Goal: Information Seeking & Learning: Learn about a topic

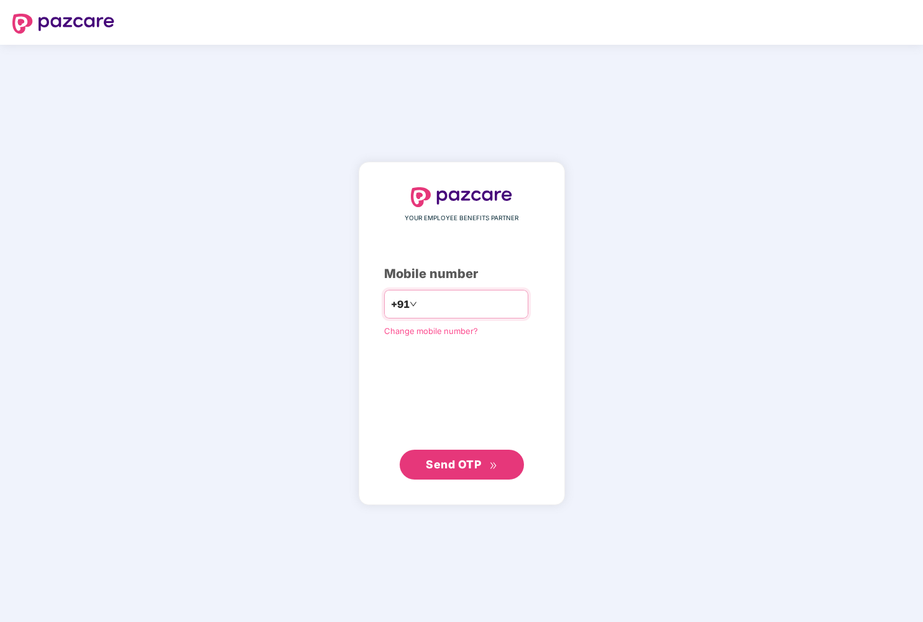
click at [420, 303] on input "number" at bounding box center [471, 304] width 102 height 20
type input "**********"
click at [454, 461] on span "Send OTP" at bounding box center [453, 463] width 55 height 13
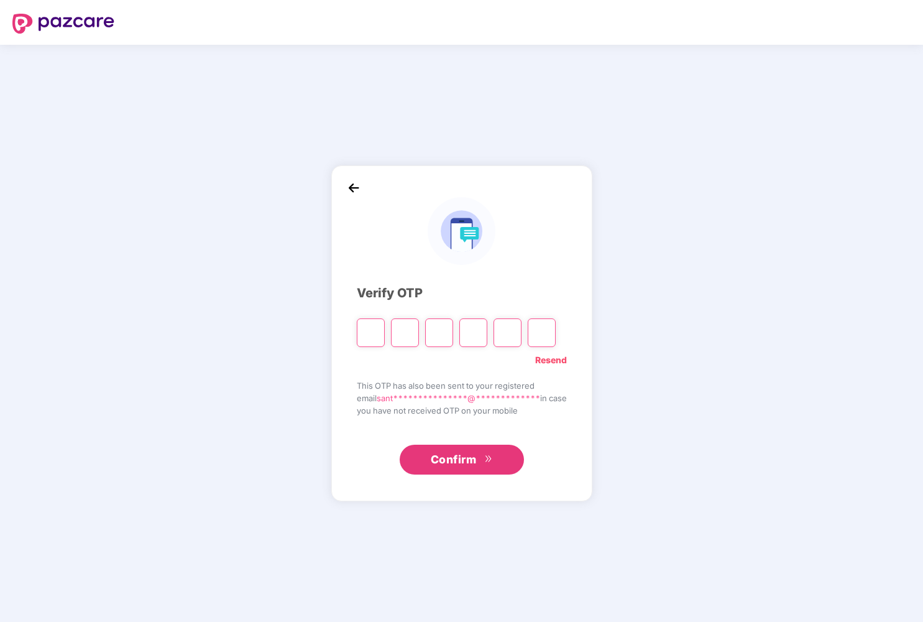
click at [374, 334] on input "Please enter verification code. Digit 1" at bounding box center [371, 332] width 28 height 29
type input "*"
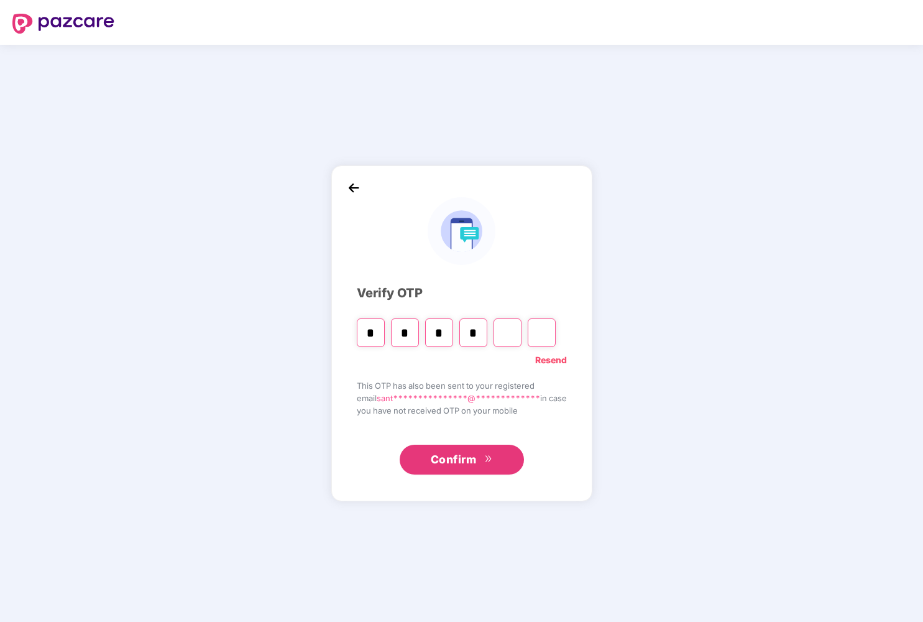
type input "*"
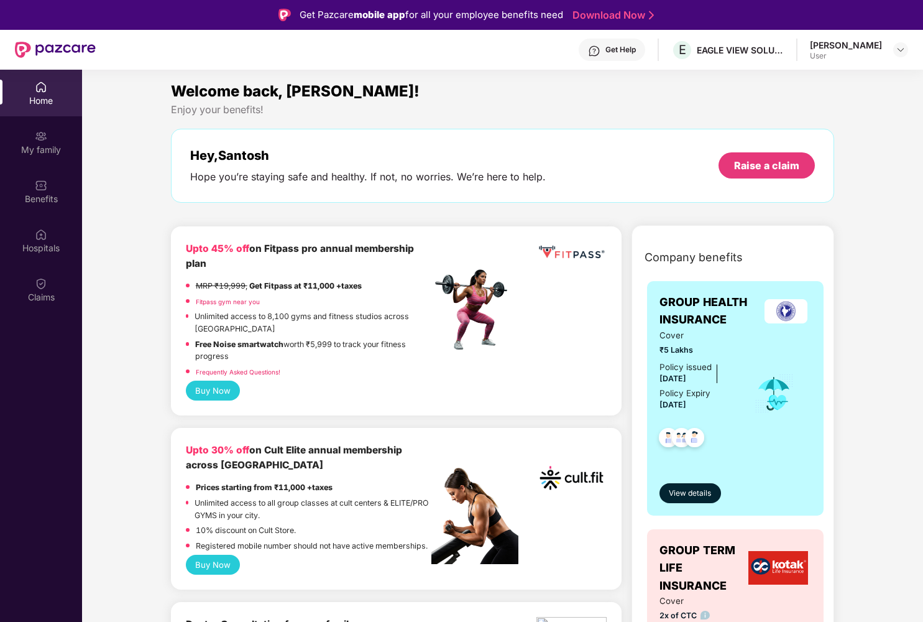
click at [476, 91] on div "Welcome back, [PERSON_NAME]!" at bounding box center [503, 92] width 664 height 24
click at [693, 491] on span "View details" at bounding box center [690, 493] width 42 height 12
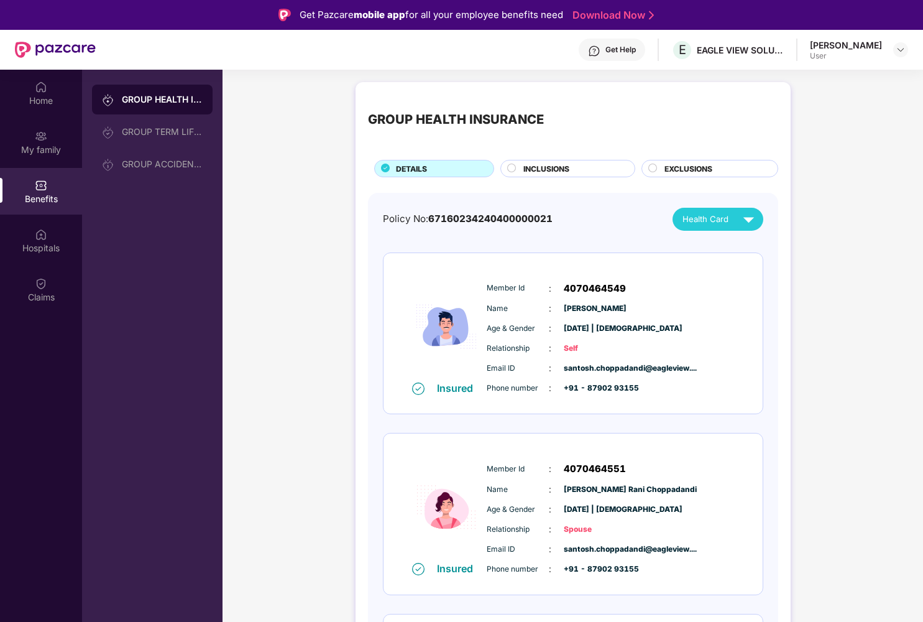
click at [829, 415] on div "GROUP HEALTH INSURANCE DETAILS INCLUSIONS EXCLUSIONS Policy No: 671602342404000…" at bounding box center [573, 464] width 700 height 777
click at [551, 164] on span "INCLUSIONS" at bounding box center [546, 169] width 46 height 12
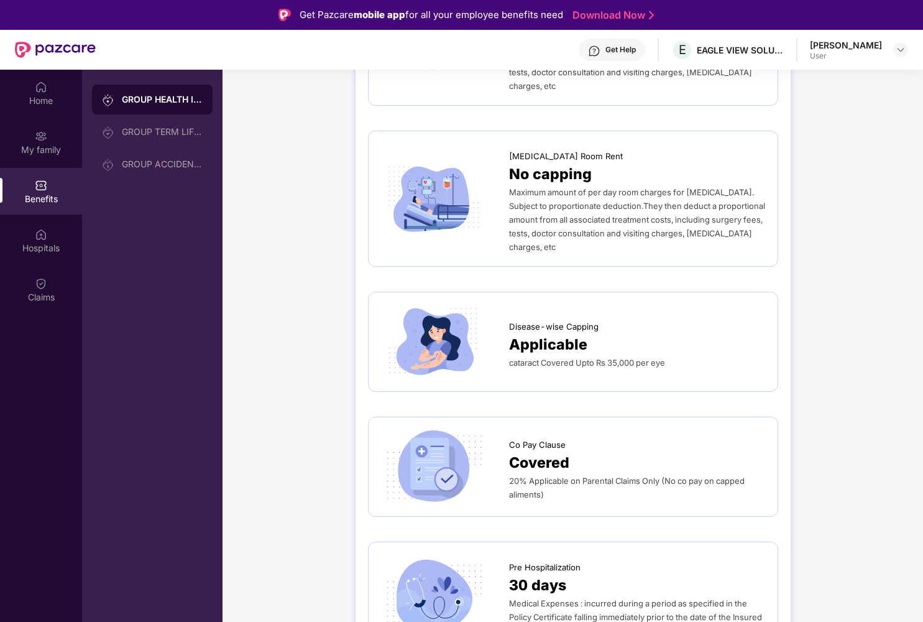
scroll to position [396, 0]
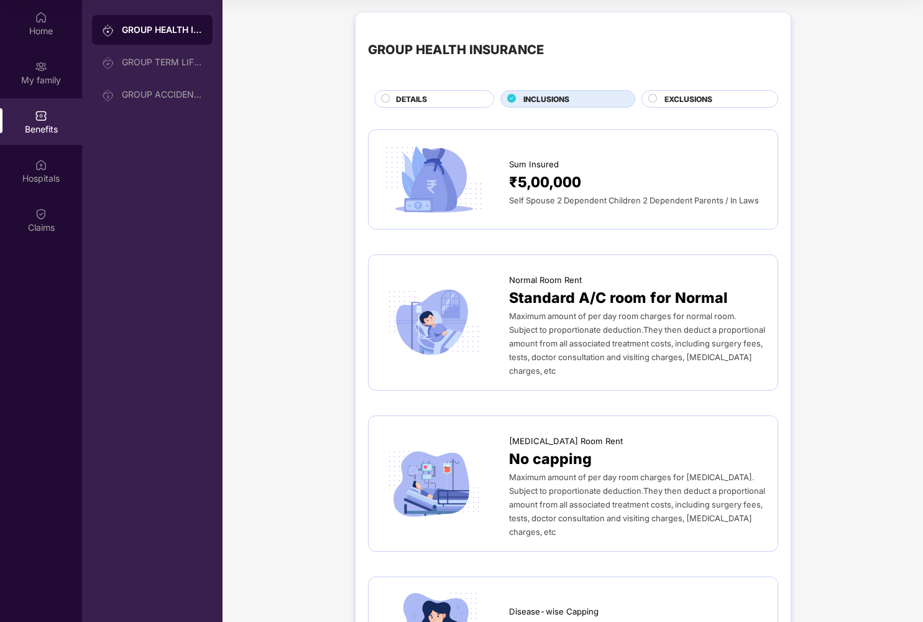
scroll to position [0, 0]
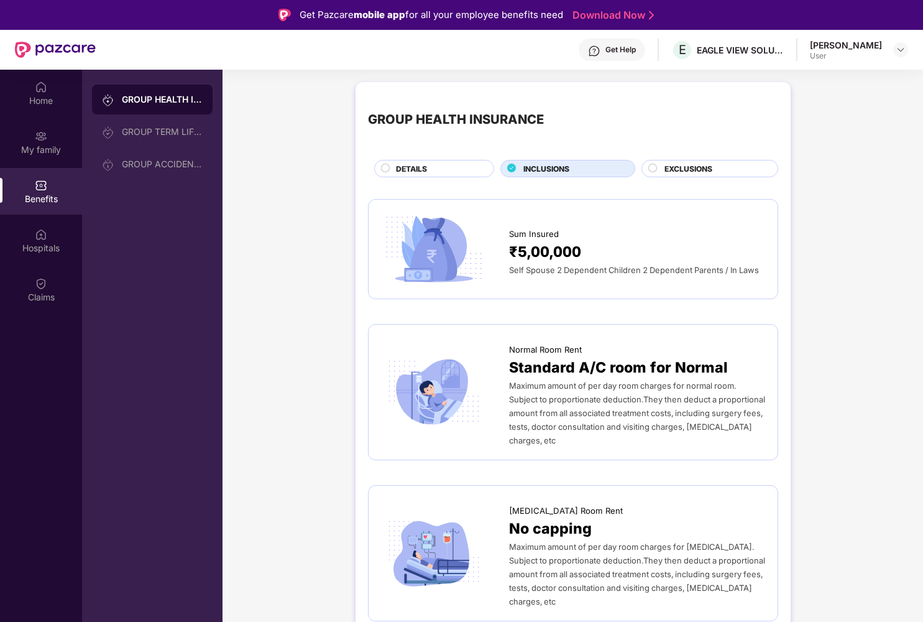
click at [710, 167] on span "EXCLUSIONS" at bounding box center [688, 169] width 48 height 12
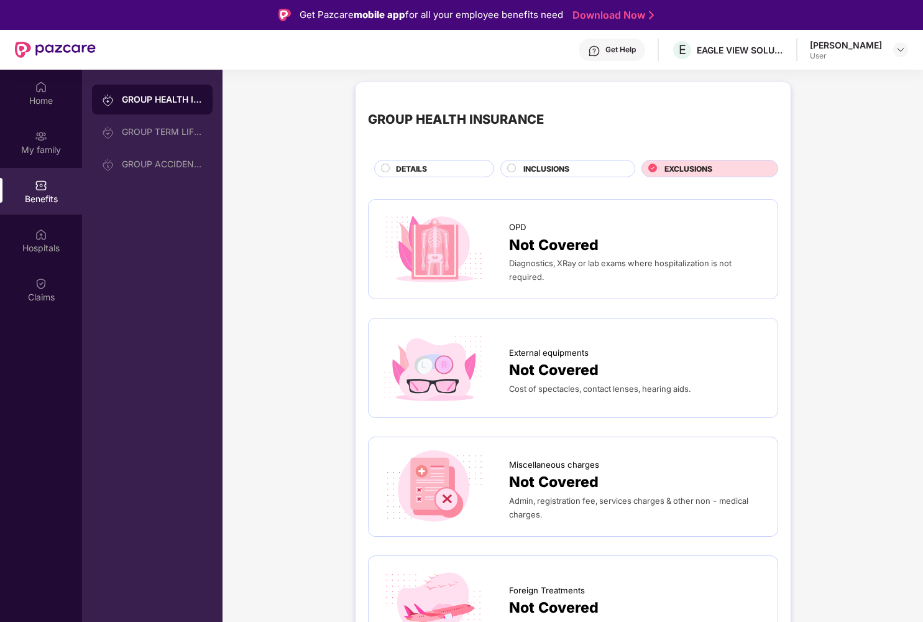
click at [850, 375] on div "GROUP HEALTH INSURANCE DETAILS INCLUSIONS EXCLUSIONS OPD Not Covered Diagnostic…" at bounding box center [573, 632] width 700 height 1113
click at [327, 167] on div "GROUP HEALTH INSURANCE DETAILS INCLUSIONS EXCLUSIONS OPD Not Covered Diagnostic…" at bounding box center [573, 632] width 700 height 1113
click at [40, 94] on div "Home" at bounding box center [41, 100] width 82 height 12
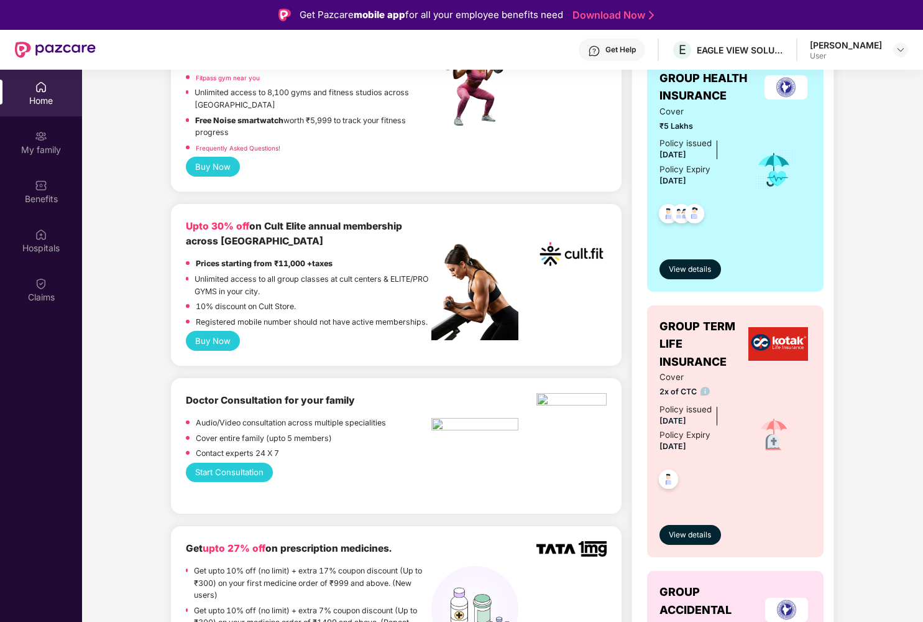
scroll to position [284, 0]
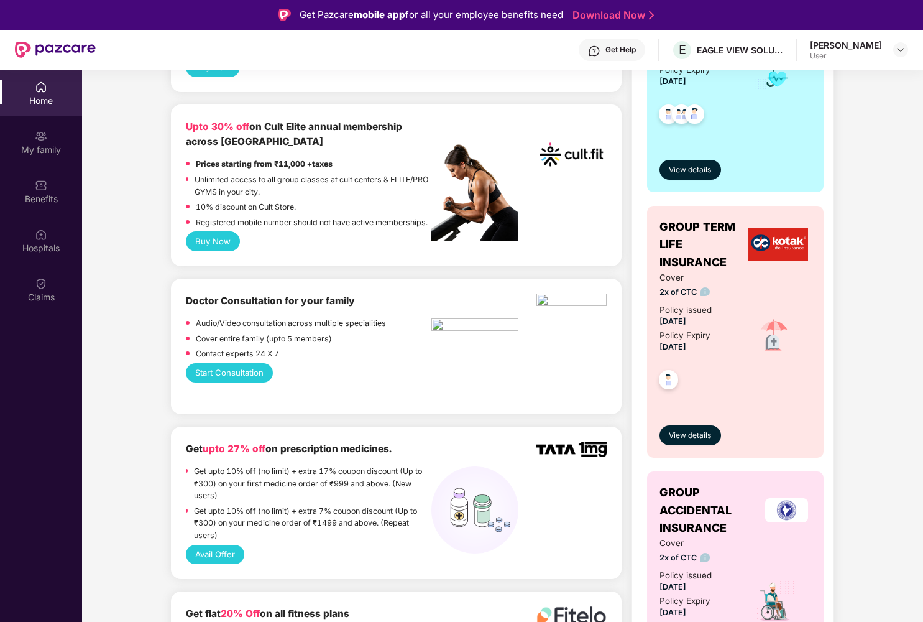
scroll to position [419, 0]
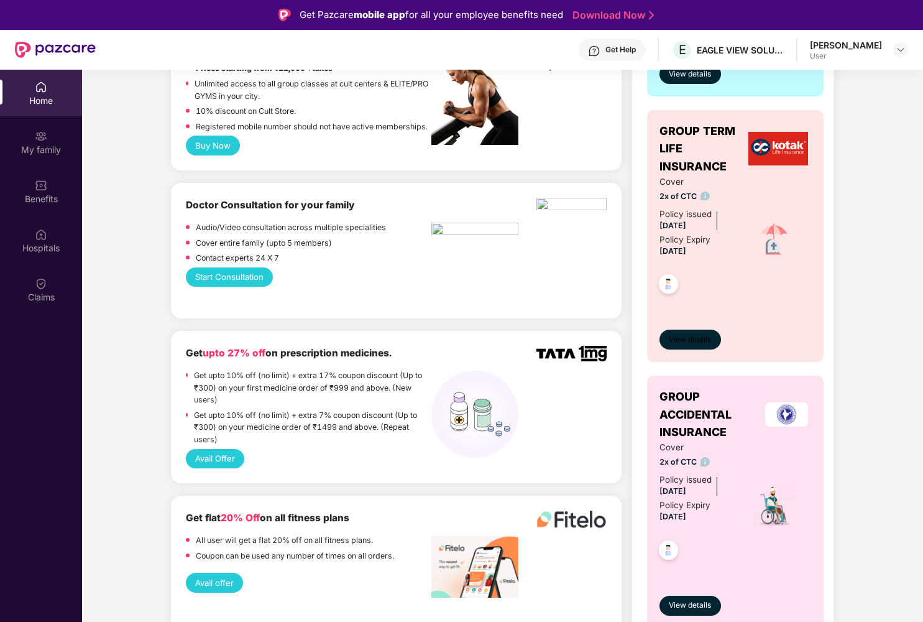
click at [689, 340] on span "View details" at bounding box center [690, 340] width 42 height 12
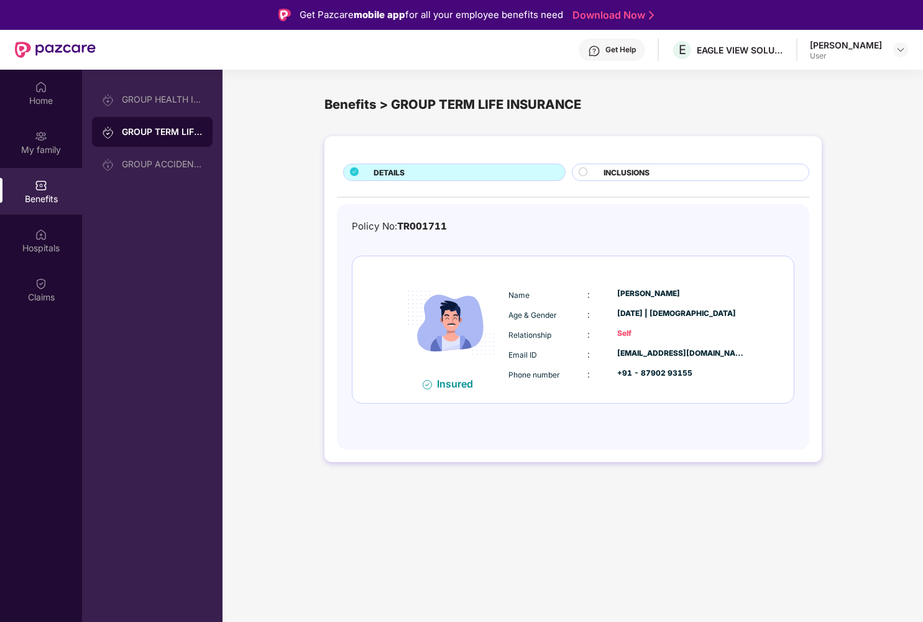
click at [871, 273] on div "DETAILS INCLUSIONS Policy No: TR001711 Insured Name : [PERSON_NAME] Age & Gende…" at bounding box center [573, 305] width 700 height 351
click at [482, 208] on div "Policy No: TR001711 Insured Name : [PERSON_NAME] Age & Gender : [DATE] | [DEMOG…" at bounding box center [573, 327] width 472 height 246
click at [648, 168] on span "INCLUSIONS" at bounding box center [627, 173] width 46 height 12
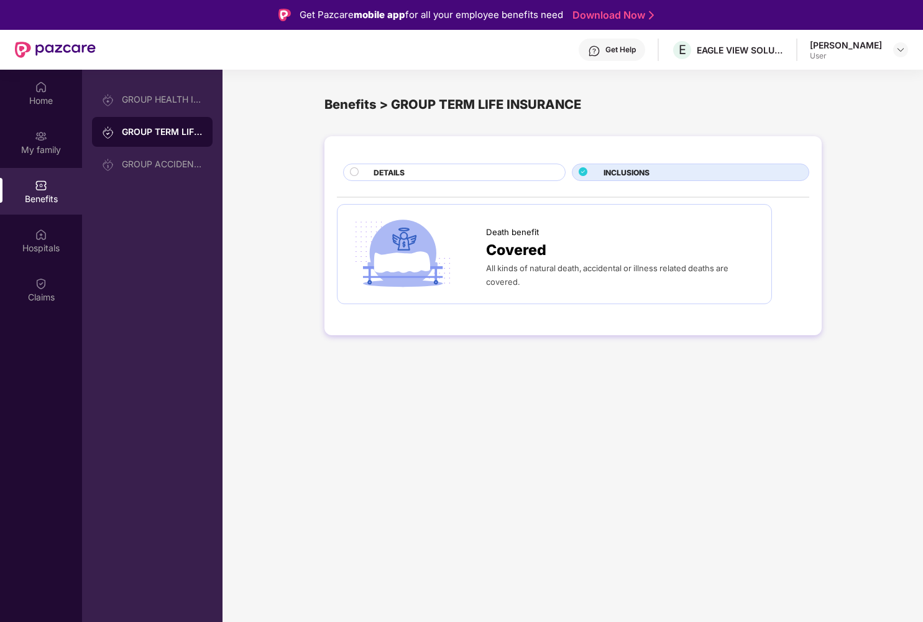
click at [507, 247] on span "Covered" at bounding box center [516, 250] width 60 height 22
click at [397, 244] on img at bounding box center [403, 254] width 106 height 74
click at [388, 173] on span "DETAILS" at bounding box center [389, 173] width 31 height 12
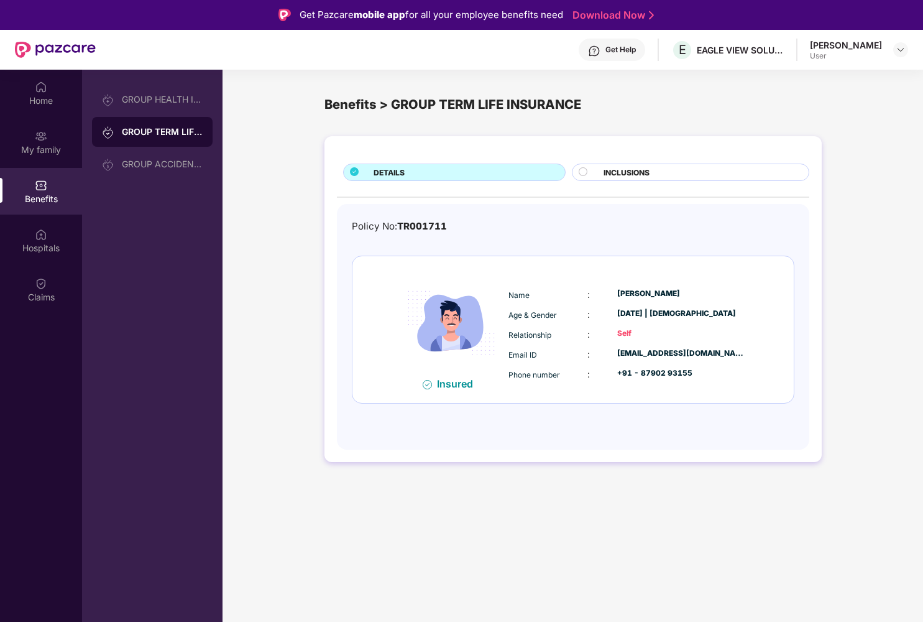
click at [451, 379] on div "Insured" at bounding box center [459, 383] width 44 height 12
click at [421, 470] on div "DETAILS INCLUSIONS Policy No: TR001711 Insured Name : [PERSON_NAME] Age & Gende…" at bounding box center [573, 305] width 700 height 351
click at [484, 467] on div "DETAILS INCLUSIONS Policy No: TR001711 Insured Name : [PERSON_NAME] Age & Gende…" at bounding box center [573, 305] width 700 height 351
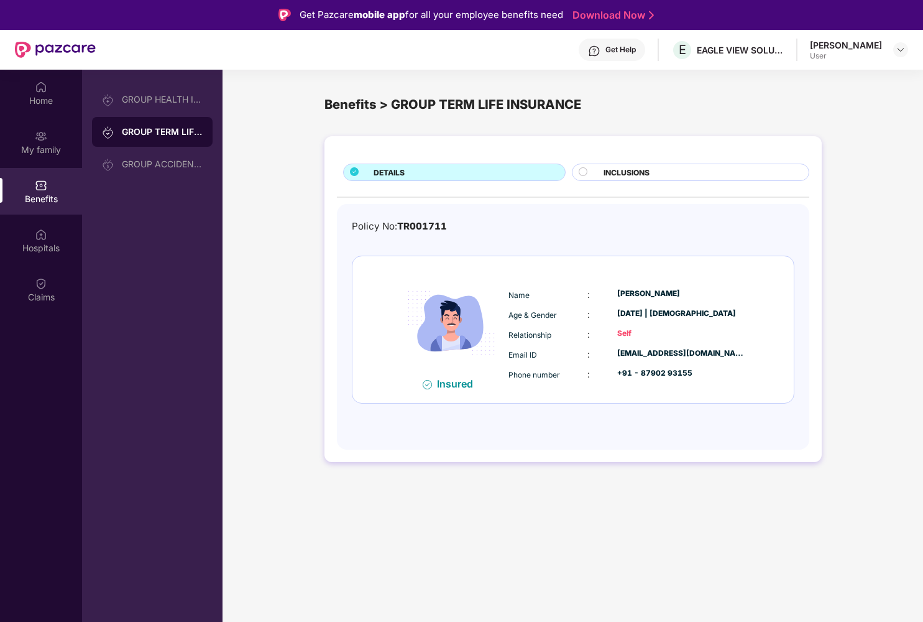
click at [288, 235] on div "DETAILS INCLUSIONS Policy No: TR001711 Insured Name : [PERSON_NAME] Age & Gende…" at bounding box center [573, 305] width 700 height 351
click at [167, 164] on div "GROUP ACCIDENTAL INSURANCE" at bounding box center [162, 164] width 81 height 10
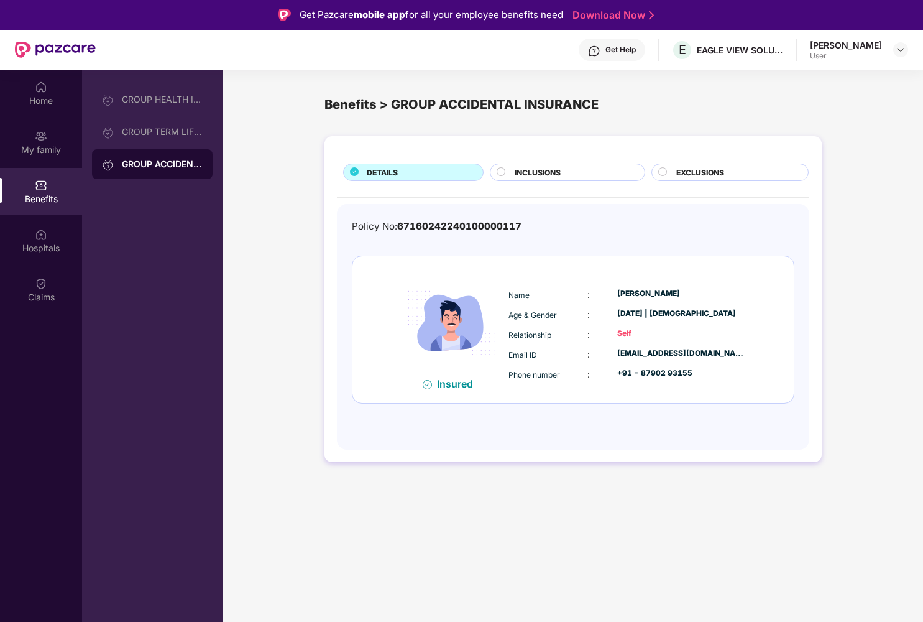
click at [845, 283] on div "DETAILS INCLUSIONS EXCLUSIONS Policy No: 67160242240100000117 Insured Name : [P…" at bounding box center [573, 305] width 700 height 351
click at [556, 168] on span "INCLUSIONS" at bounding box center [538, 173] width 46 height 12
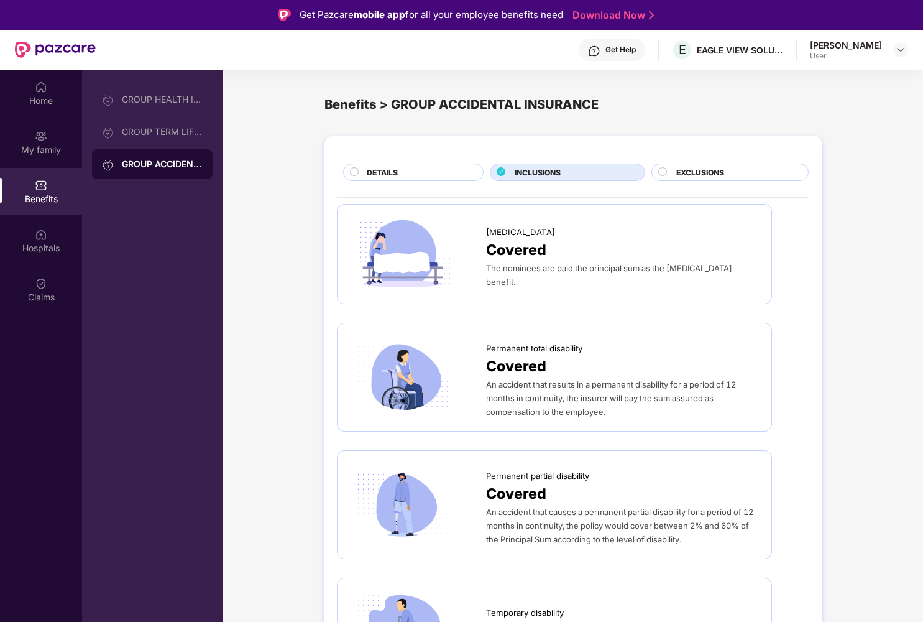
click at [857, 408] on div "DETAILS INCLUSIONS EXCLUSIONS [MEDICAL_DATA] Covered The nominees are paid the …" at bounding box center [573, 492] width 700 height 725
click at [714, 171] on span "EXCLUSIONS" at bounding box center [700, 173] width 48 height 12
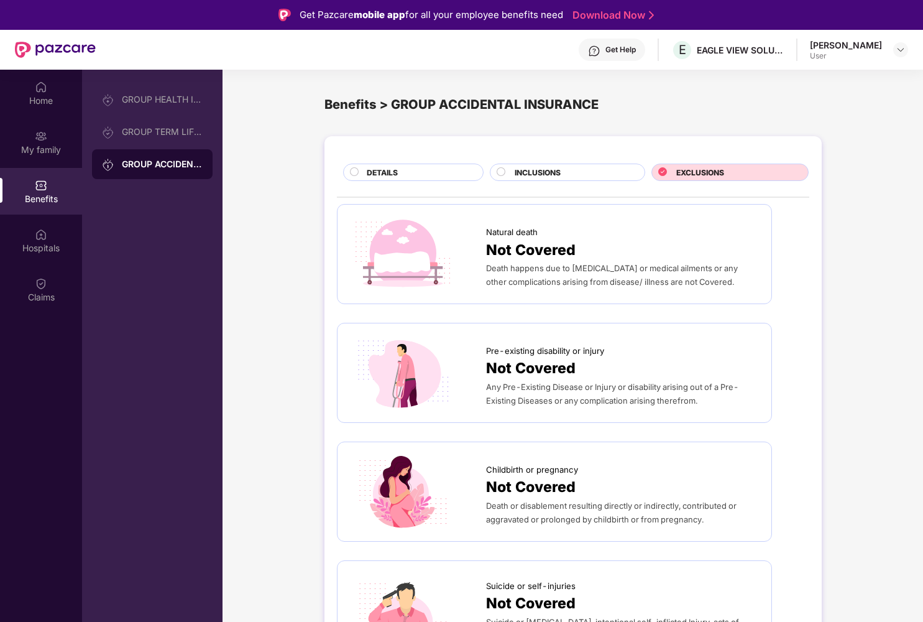
click at [401, 176] on div "DETAILS" at bounding box center [418, 174] width 116 height 14
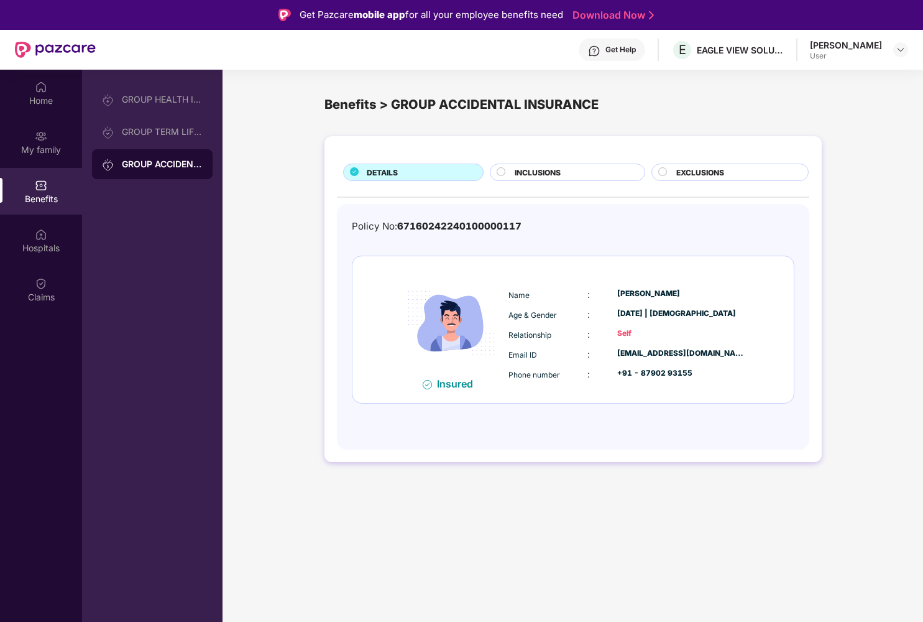
click at [293, 251] on div "DETAILS INCLUSIONS EXCLUSIONS Policy No: 67160242240100000117 Insured Name : [P…" at bounding box center [573, 305] width 700 height 351
click at [152, 105] on div "GROUP HEALTH INSURANCE" at bounding box center [152, 100] width 121 height 30
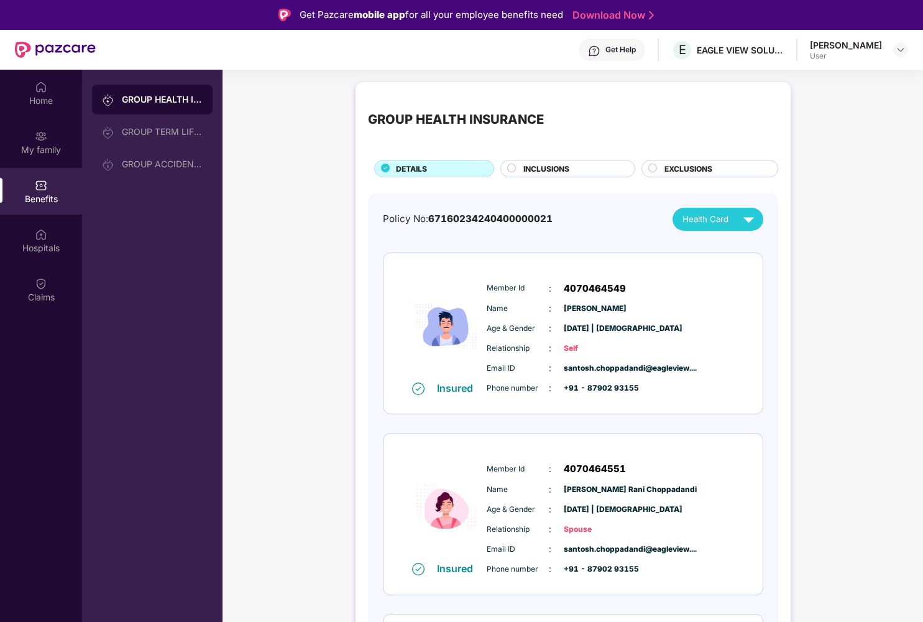
click at [284, 245] on div "GROUP HEALTH INSURANCE DETAILS INCLUSIONS EXCLUSIONS Policy No: 671602342404000…" at bounding box center [573, 464] width 700 height 777
click at [39, 98] on div "Home" at bounding box center [41, 100] width 82 height 12
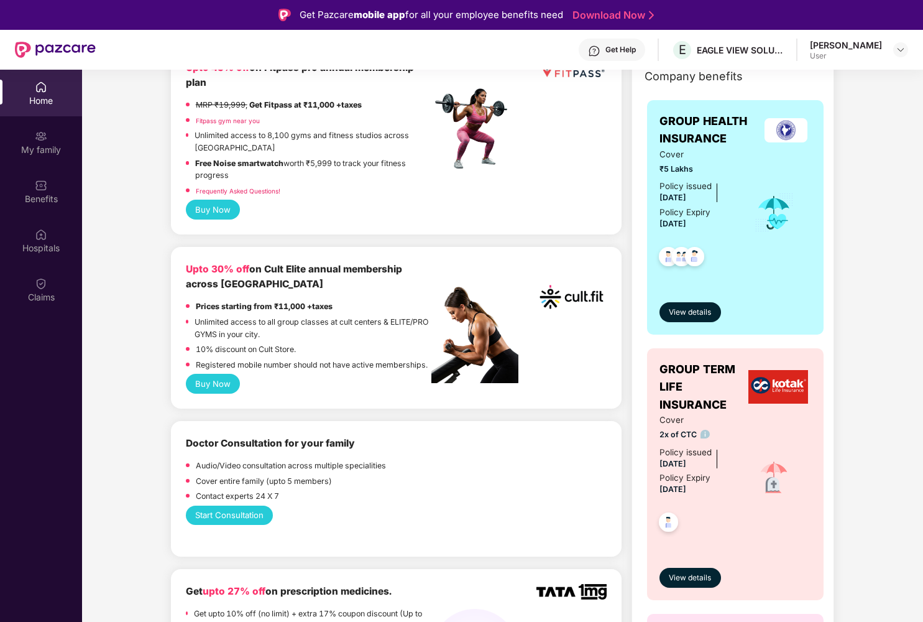
scroll to position [262, 0]
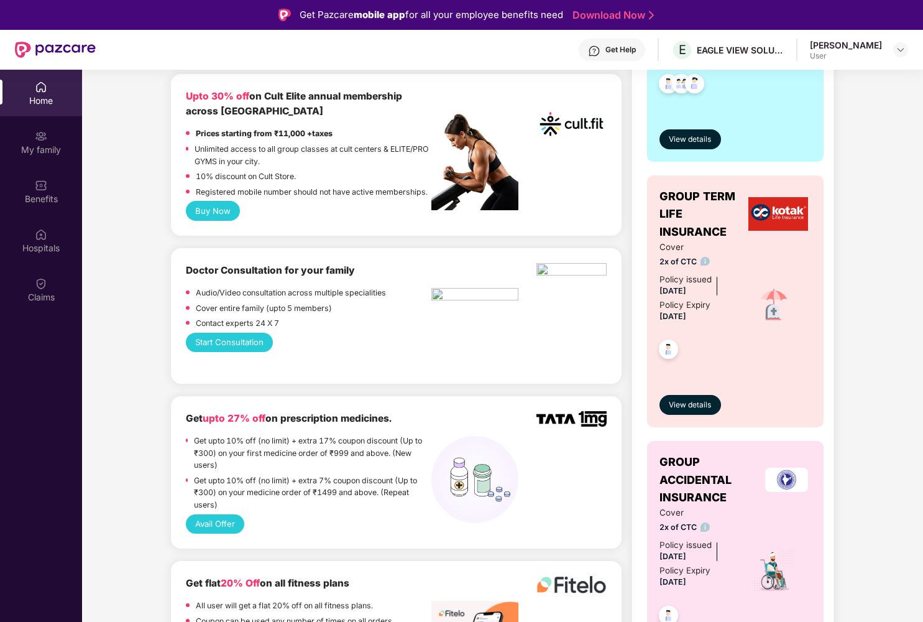
scroll to position [442, 0]
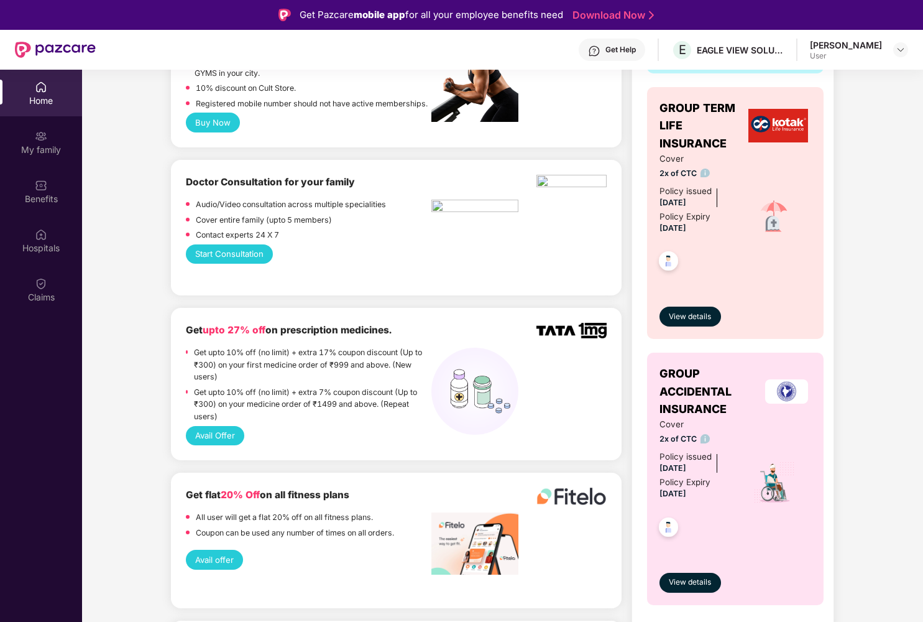
click at [673, 258] on img at bounding box center [668, 262] width 30 height 30
click at [668, 255] on img at bounding box center [668, 262] width 30 height 30
click at [853, 307] on div "Company benefits GROUP HEALTH INSURANCE Cover ₹5 Lakhs Policy issued [DATE] Pol…" at bounding box center [733, 216] width 256 height 834
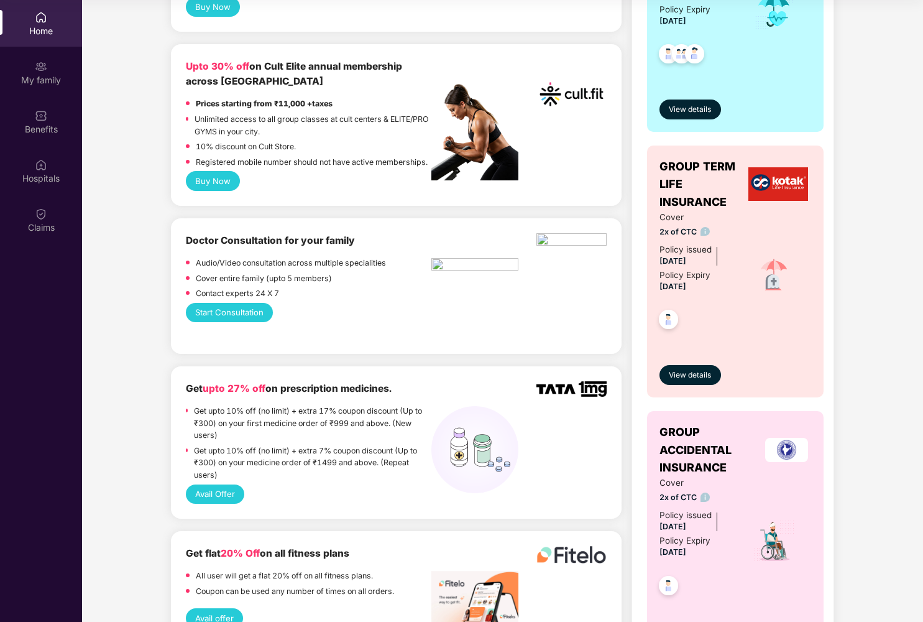
scroll to position [0, 0]
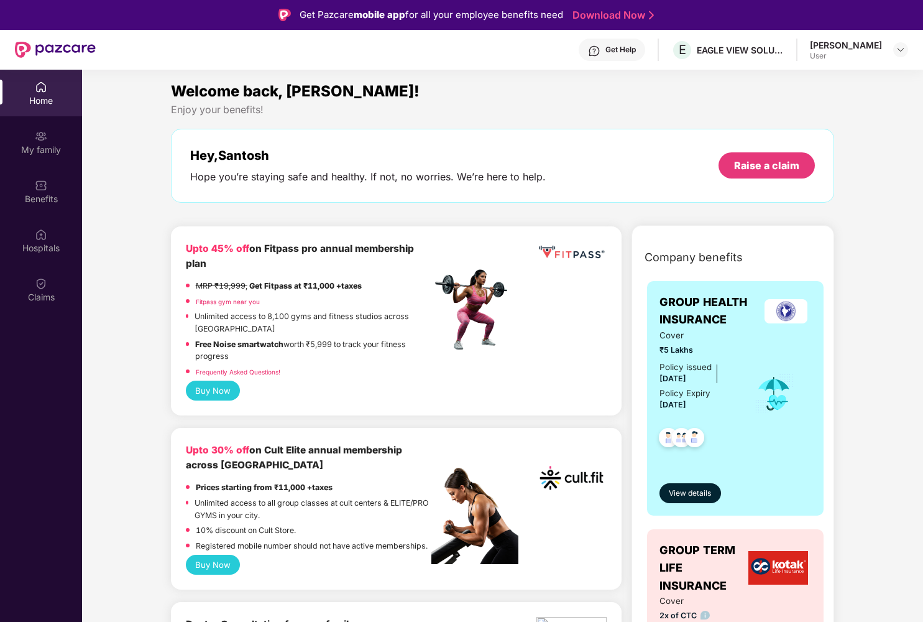
click at [553, 98] on div "Welcome back, [PERSON_NAME]!" at bounding box center [503, 92] width 664 height 24
click at [509, 95] on div "Welcome back, [PERSON_NAME]!" at bounding box center [503, 92] width 664 height 24
click at [469, 99] on div "Welcome back, [PERSON_NAME]!" at bounding box center [503, 92] width 664 height 24
drag, startPoint x: 244, startPoint y: 181, endPoint x: 567, endPoint y: 180, distance: 323.8
click at [567, 180] on div "Hey, [PERSON_NAME] you’re staying safe and healthy. If not, no worries. We’re h…" at bounding box center [502, 165] width 625 height 35
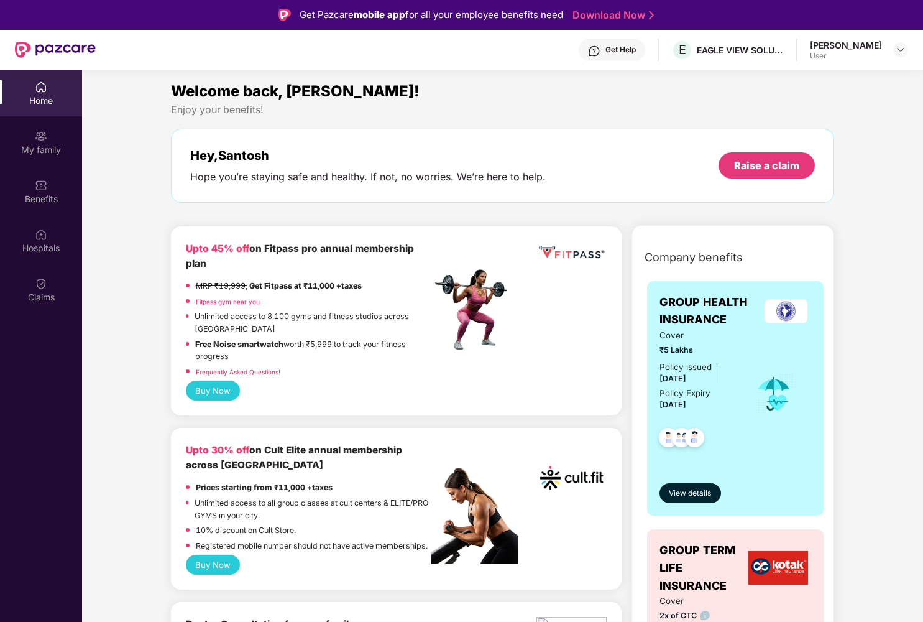
click at [520, 90] on div "Welcome back, [PERSON_NAME]!" at bounding box center [503, 92] width 664 height 24
click at [469, 89] on div "Welcome back, [PERSON_NAME]!" at bounding box center [503, 92] width 664 height 24
click at [42, 144] on div "My family" at bounding box center [41, 150] width 82 height 12
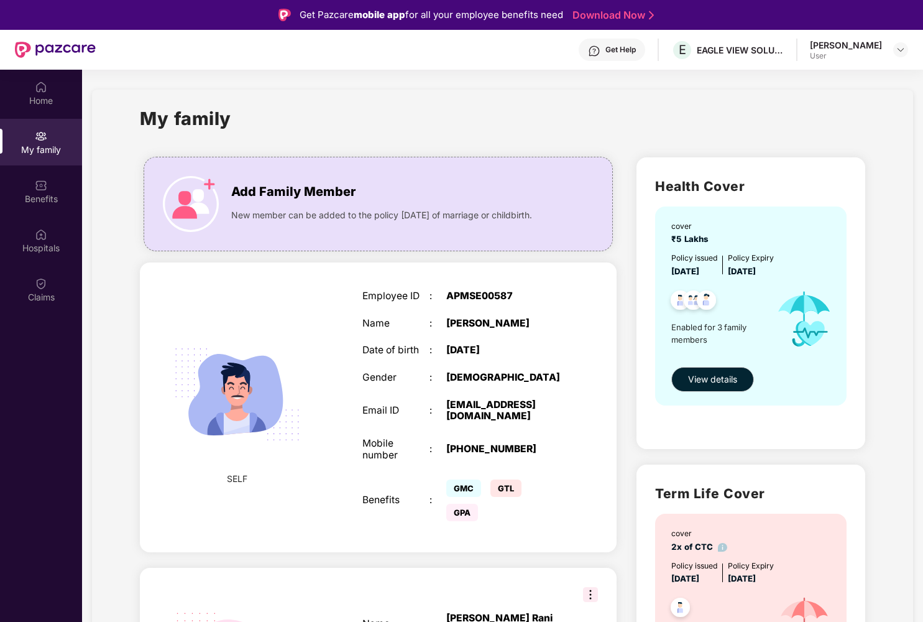
click at [247, 45] on div "Get Help E EAGLE VIEW SOLUTIONS PRIVATE LIMITED Santosh Choppadandi User" at bounding box center [502, 50] width 812 height 40
click at [319, 55] on div "Get Help E EAGLE VIEW SOLUTIONS PRIVATE LIMITED Santosh Choppadandi User" at bounding box center [502, 50] width 812 height 40
click at [109, 461] on div "My family Add Family Member New member can be added to the policy [DATE] of mar…" at bounding box center [502, 592] width 821 height 1004
click at [410, 111] on div "My family" at bounding box center [502, 125] width 725 height 43
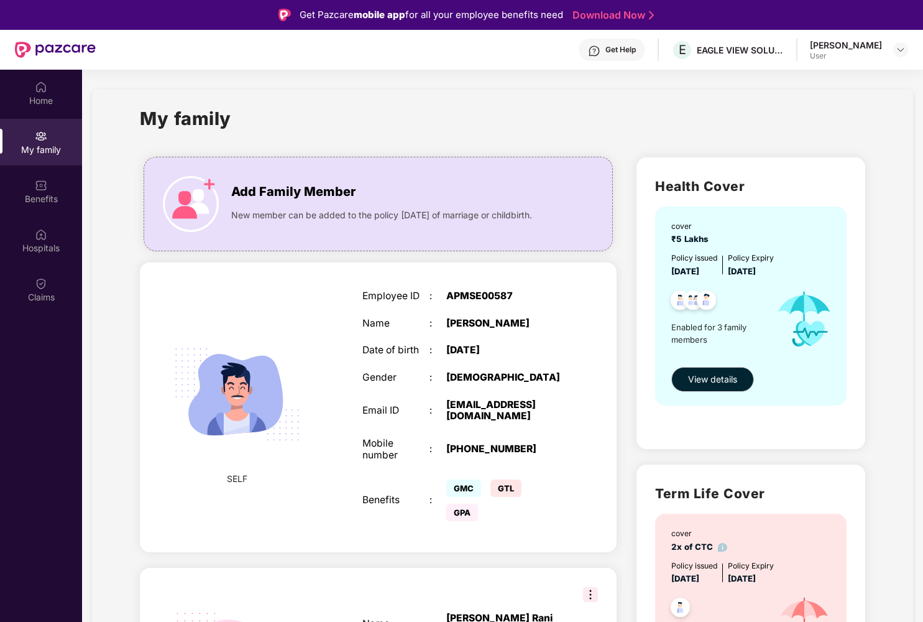
click at [469, 103] on div "My family Add Family Member New member can be added to the policy [DATE] of mar…" at bounding box center [502, 592] width 821 height 1004
click at [40, 186] on img at bounding box center [41, 185] width 12 height 12
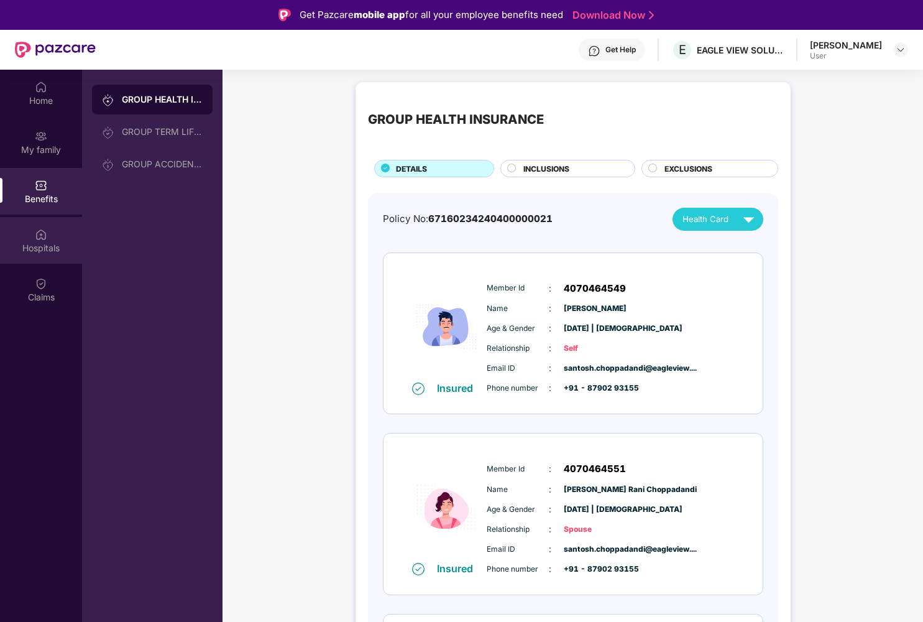
click at [38, 237] on img at bounding box center [41, 234] width 12 height 12
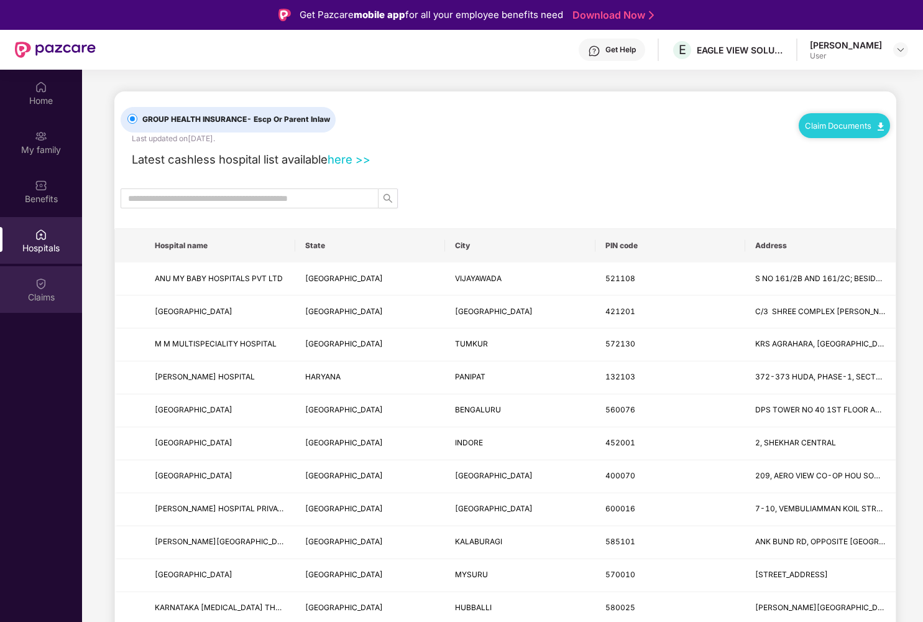
click at [43, 290] on div "Claims" at bounding box center [41, 289] width 82 height 47
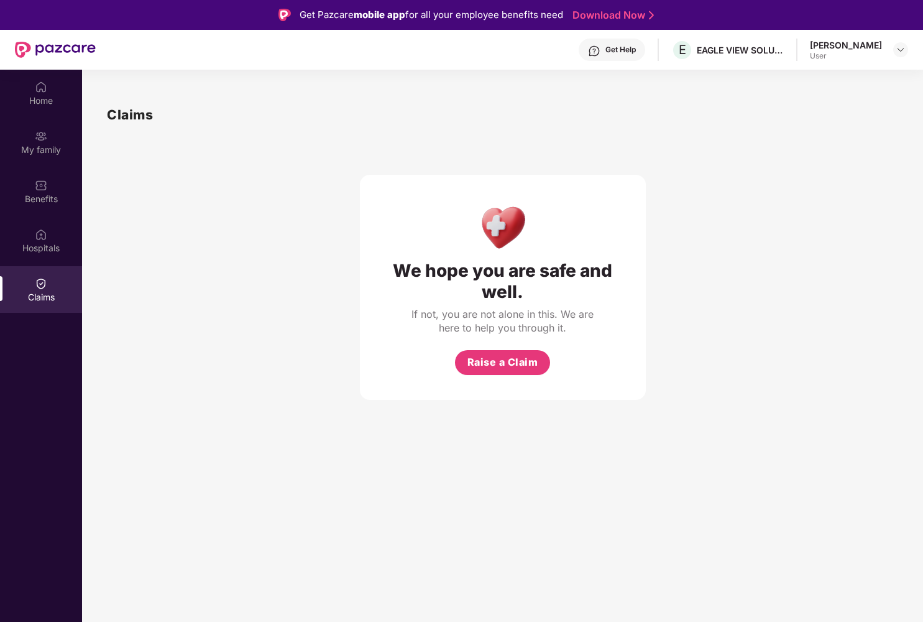
click at [270, 168] on div "We hope you are safe and well. If not, you are not alone in this. We are here t…" at bounding box center [502, 262] width 791 height 275
click at [612, 48] on div "Get Help" at bounding box center [620, 50] width 30 height 10
click at [359, 106] on div "Claims" at bounding box center [502, 114] width 791 height 21
click at [901, 52] on img at bounding box center [901, 50] width 10 height 10
click at [826, 123] on div "User" at bounding box center [832, 124] width 72 height 10
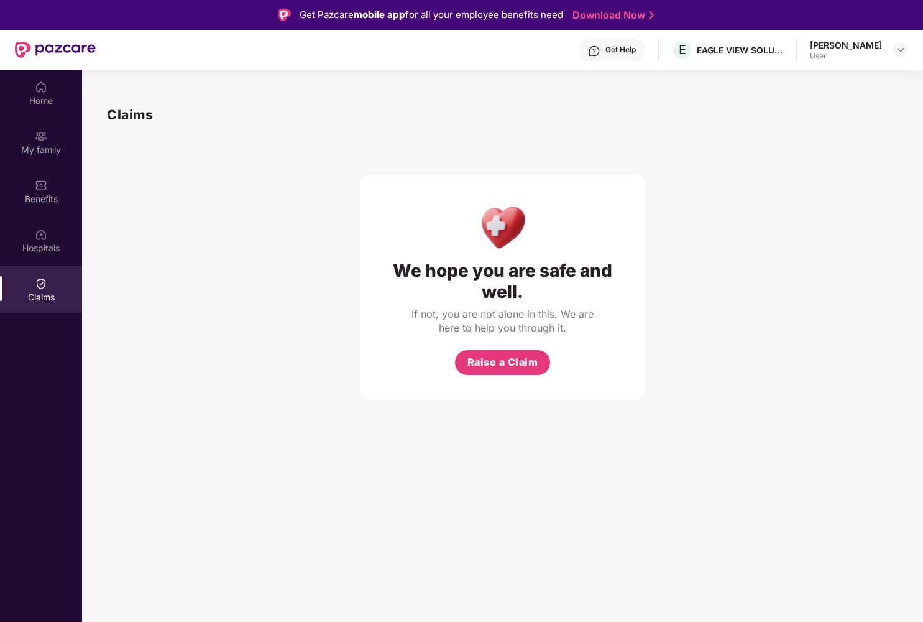
click at [819, 114] on div "Claims" at bounding box center [502, 114] width 791 height 21
click at [791, 142] on div "We hope you are safe and well. If not, you are not alone in this. We are here t…" at bounding box center [502, 262] width 791 height 275
click at [417, 157] on div "We hope you are safe and well. If not, you are not alone in this. We are here t…" at bounding box center [503, 262] width 286 height 275
click at [36, 96] on div "Home" at bounding box center [41, 100] width 82 height 12
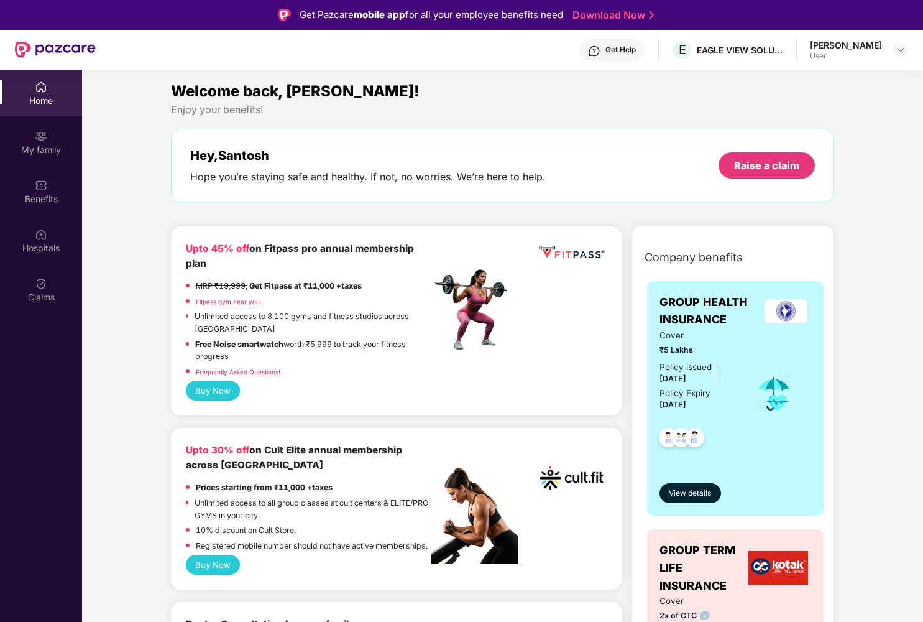
click at [454, 114] on div "Enjoy your benefits!" at bounding box center [503, 109] width 664 height 13
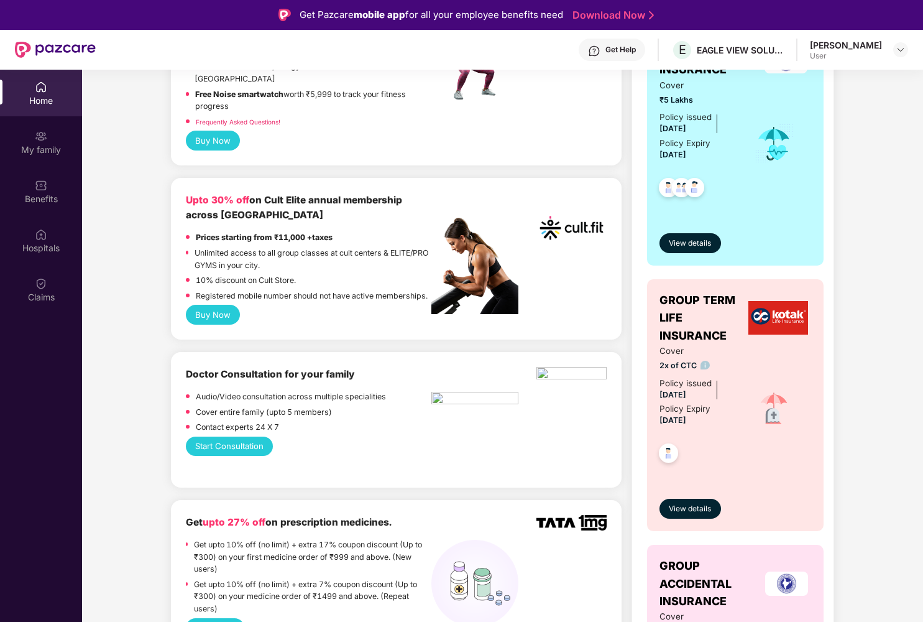
scroll to position [347, 0]
